Goal: Check status

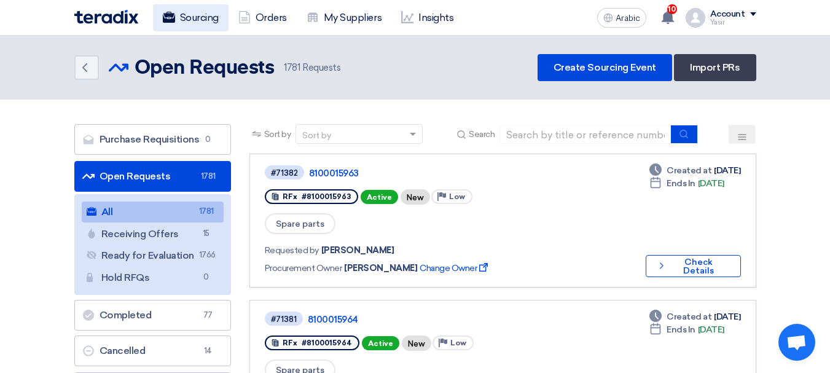
click at [201, 17] on font "Sourcing" at bounding box center [199, 18] width 39 height 12
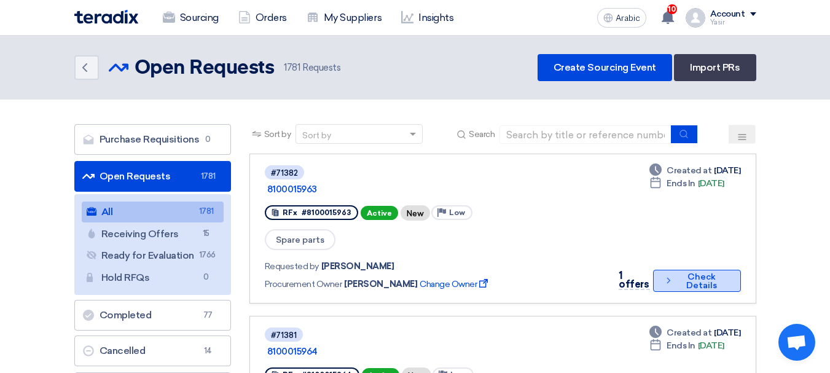
click at [678, 273] on font "Check Details" at bounding box center [702, 281] width 52 height 17
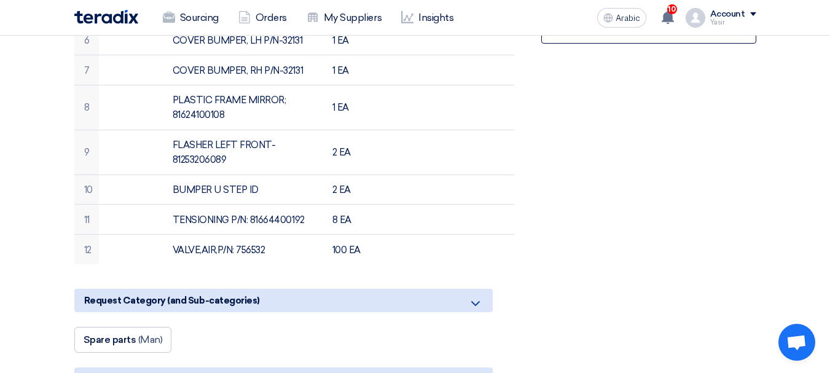
scroll to position [491, 0]
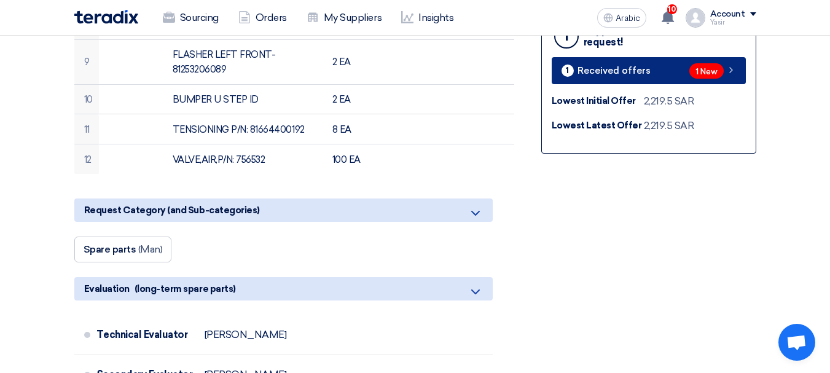
click at [730, 73] on icon at bounding box center [731, 70] width 10 height 10
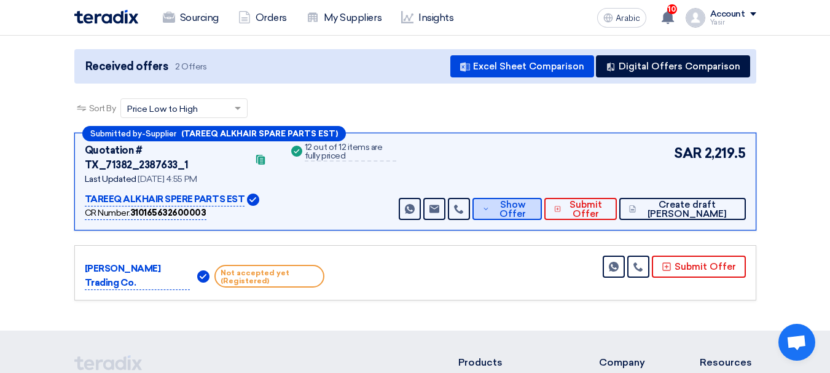
click at [526, 199] on font "Show Offer" at bounding box center [512, 209] width 26 height 20
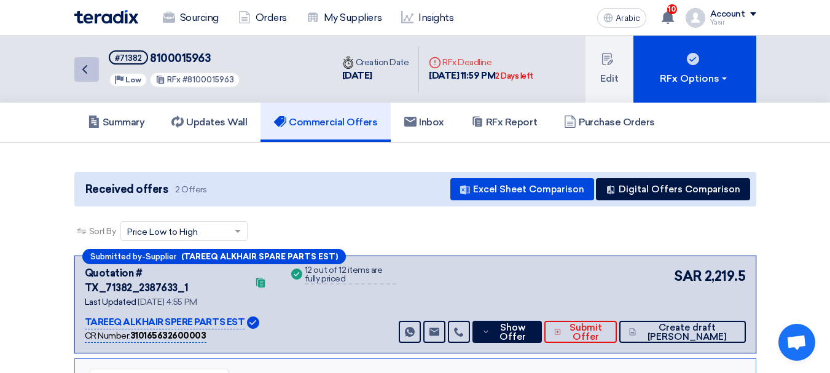
click at [92, 71] on icon "Back" at bounding box center [84, 69] width 15 height 15
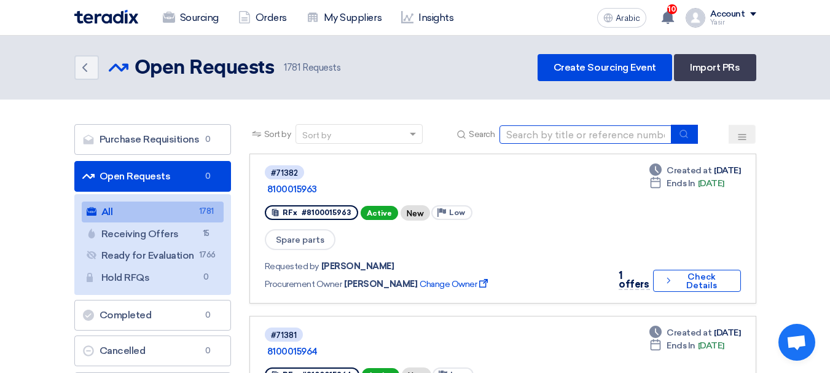
drag, startPoint x: 629, startPoint y: 130, endPoint x: 641, endPoint y: 137, distance: 14.0
click at [629, 130] on input at bounding box center [585, 134] width 172 height 18
paste input "8100015964"
type input "8100015964"
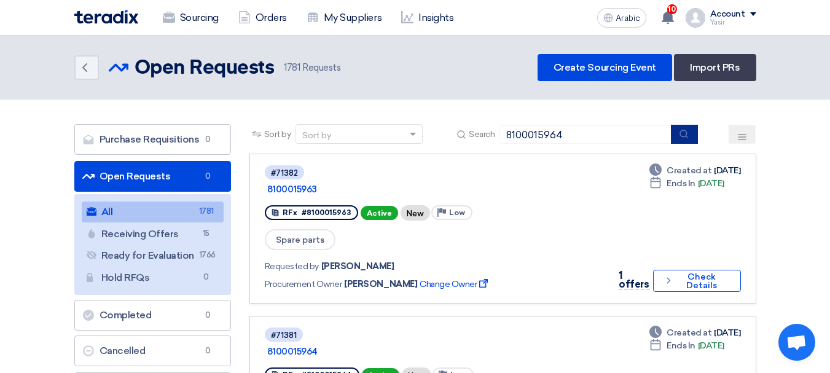
click at [681, 133] on use "submit" at bounding box center [684, 134] width 8 height 8
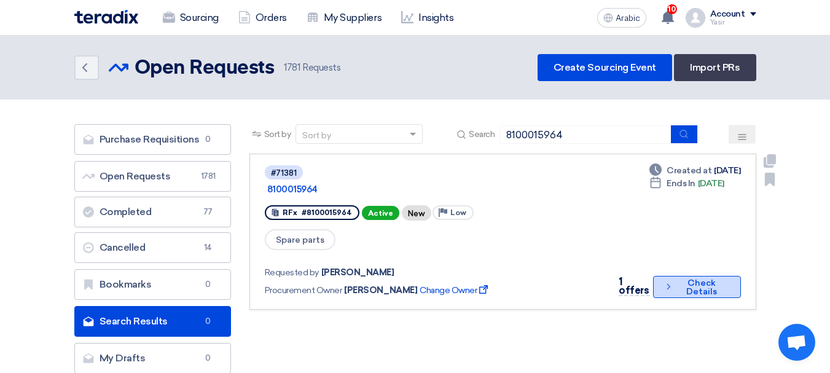
click at [706, 278] on font "Check Details" at bounding box center [701, 287] width 31 height 19
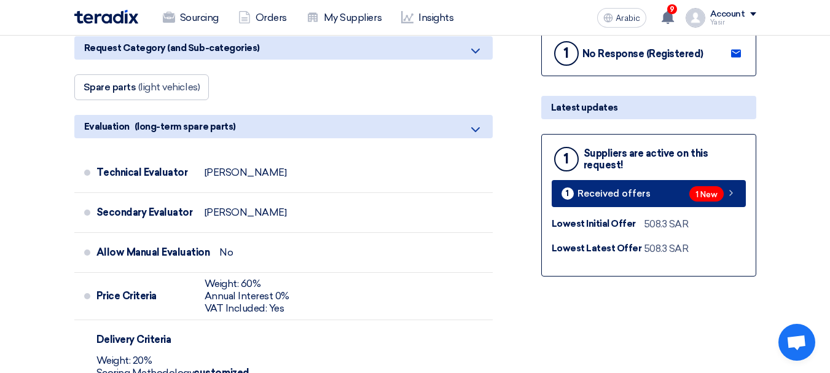
drag, startPoint x: 754, startPoint y: 176, endPoint x: 741, endPoint y: 194, distance: 21.5
click at [754, 177] on div "1 Suppliers are active on this request! 1 Received offers 1 New Lowest Initial …" at bounding box center [648, 205] width 215 height 143
click at [732, 194] on icon at bounding box center [731, 193] width 10 height 10
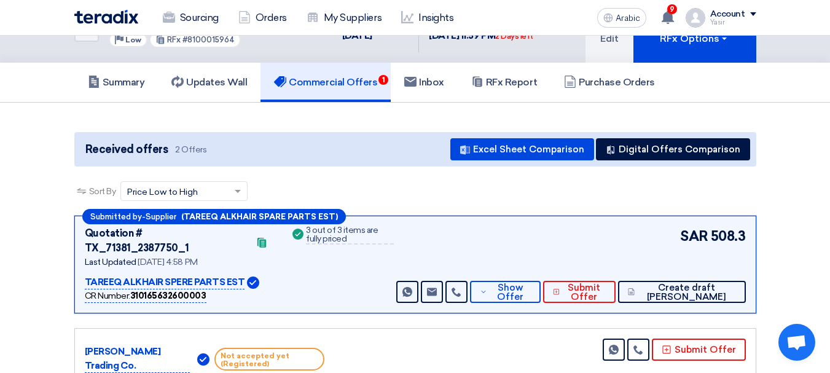
scroll to position [61, 0]
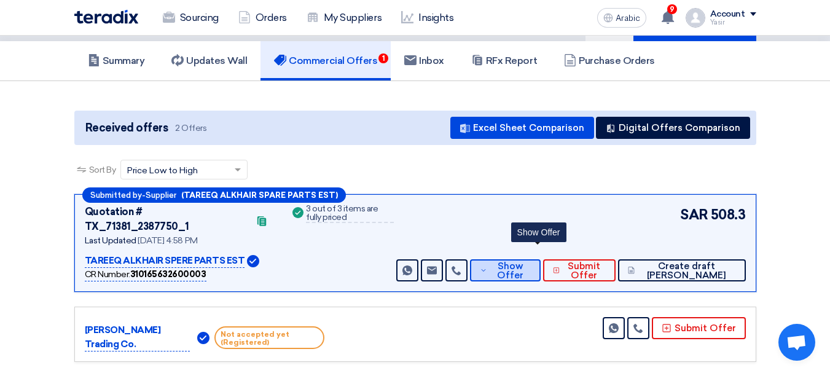
click at [523, 260] on font "Show Offer" at bounding box center [510, 270] width 26 height 20
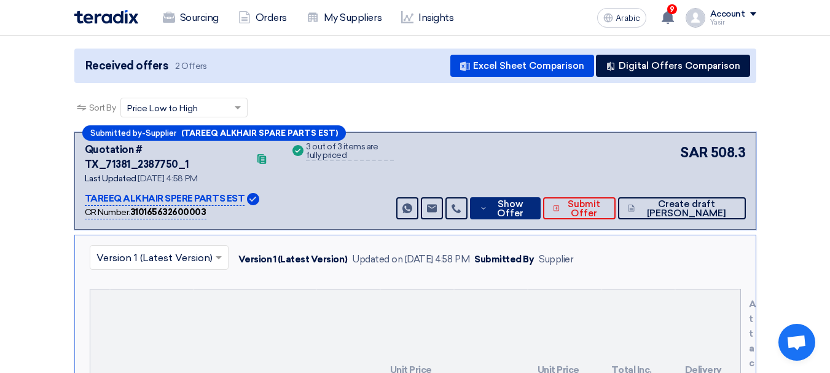
scroll to position [0, 0]
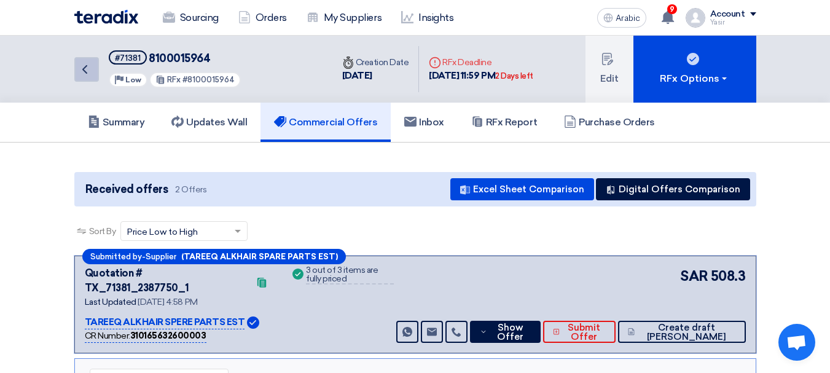
click at [82, 74] on icon "Back" at bounding box center [84, 69] width 15 height 15
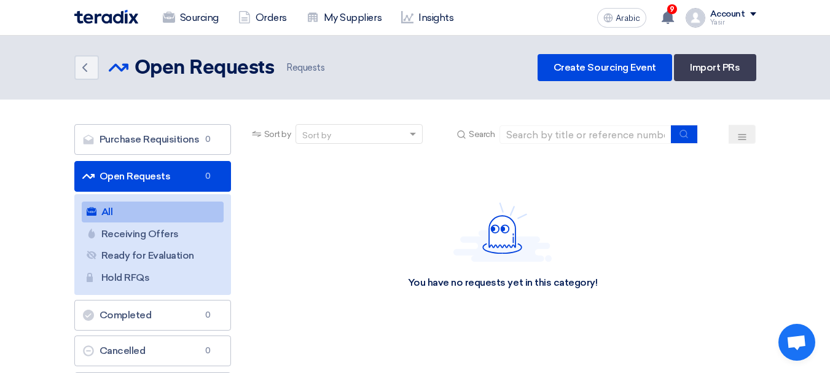
click at [130, 174] on font "Open Requests" at bounding box center [135, 176] width 71 height 12
